Goal: Task Accomplishment & Management: Use online tool/utility

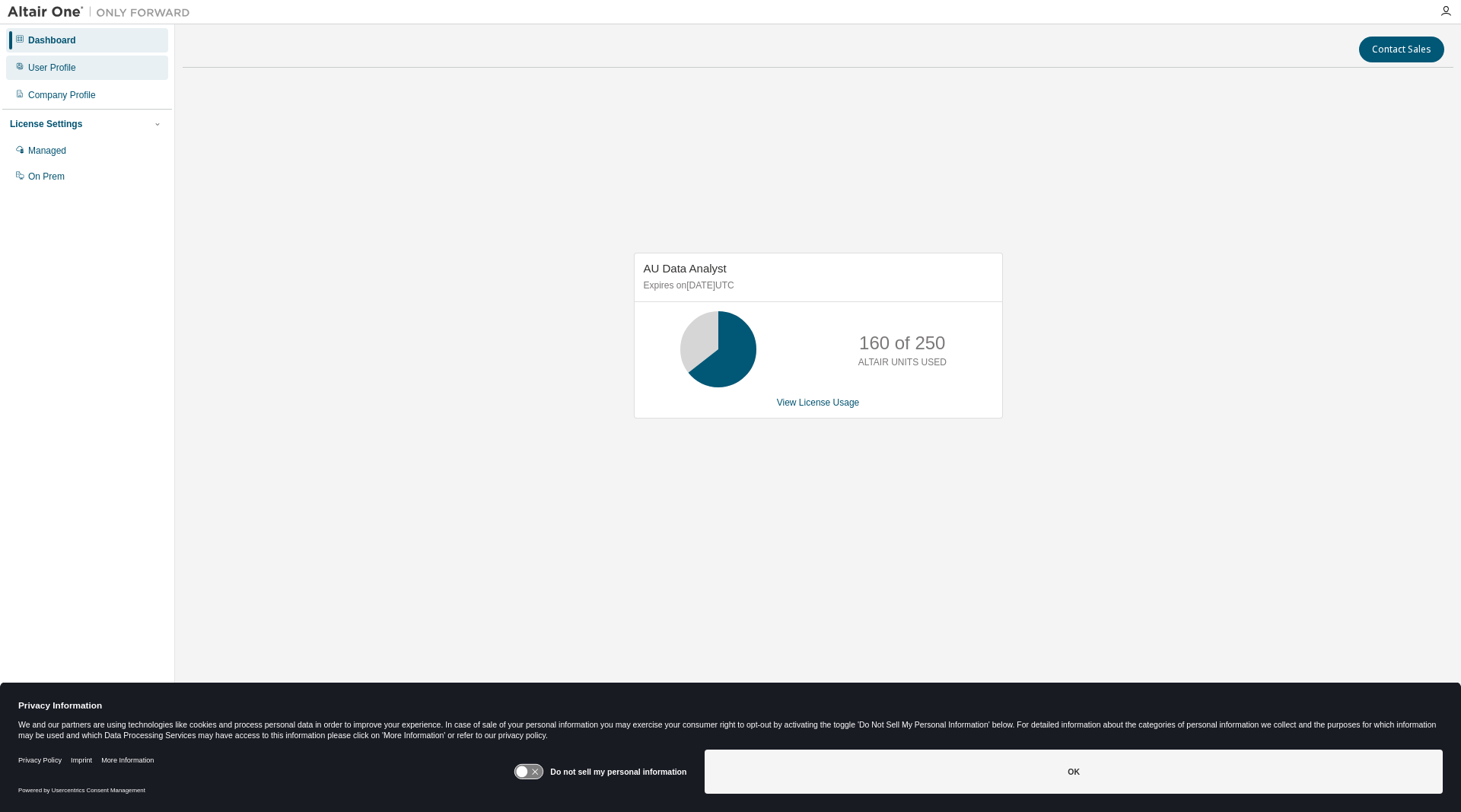
click at [60, 65] on div "User Profile" at bounding box center [52, 67] width 48 height 12
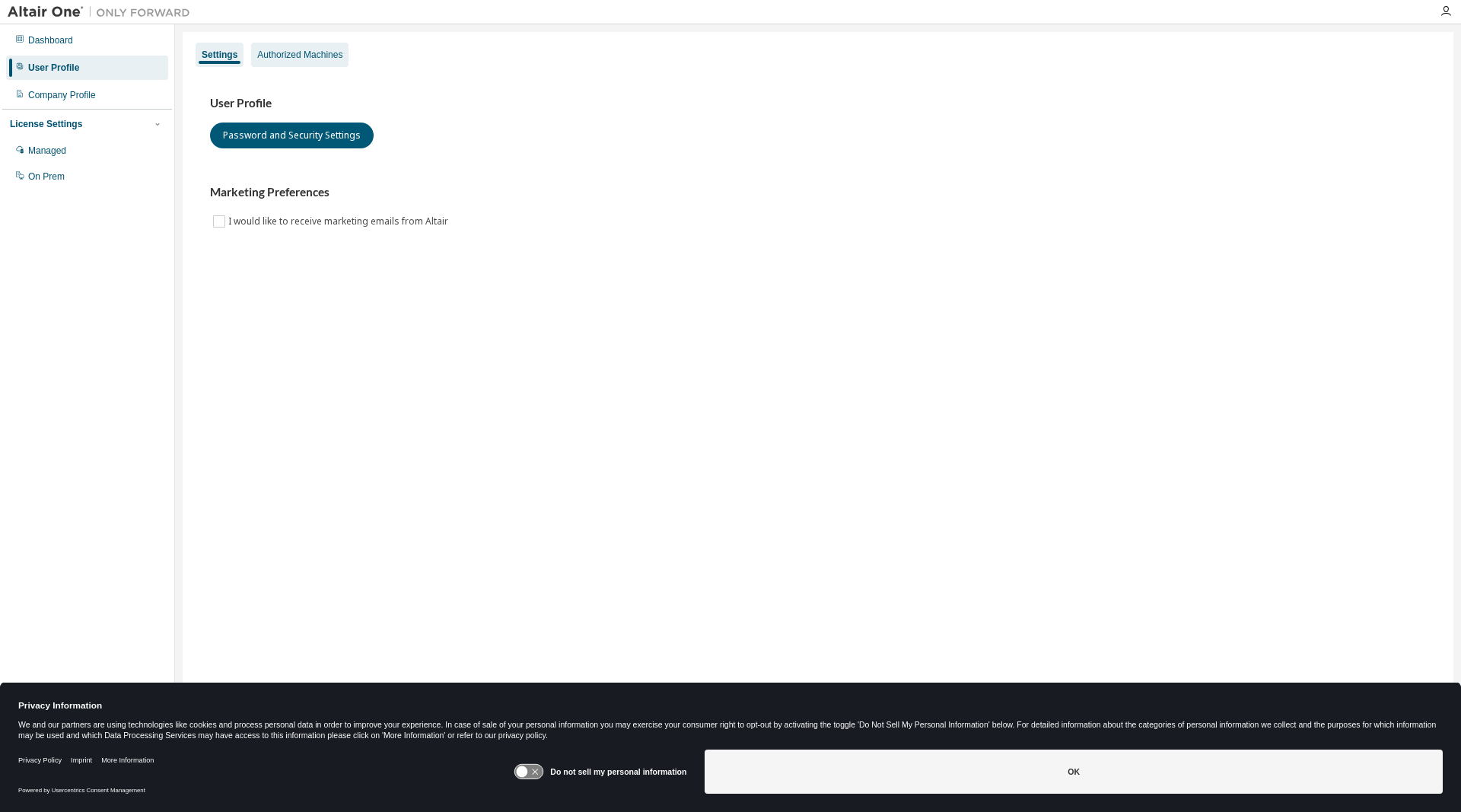
click at [317, 57] on div "Authorized Machines" at bounding box center [299, 54] width 85 height 12
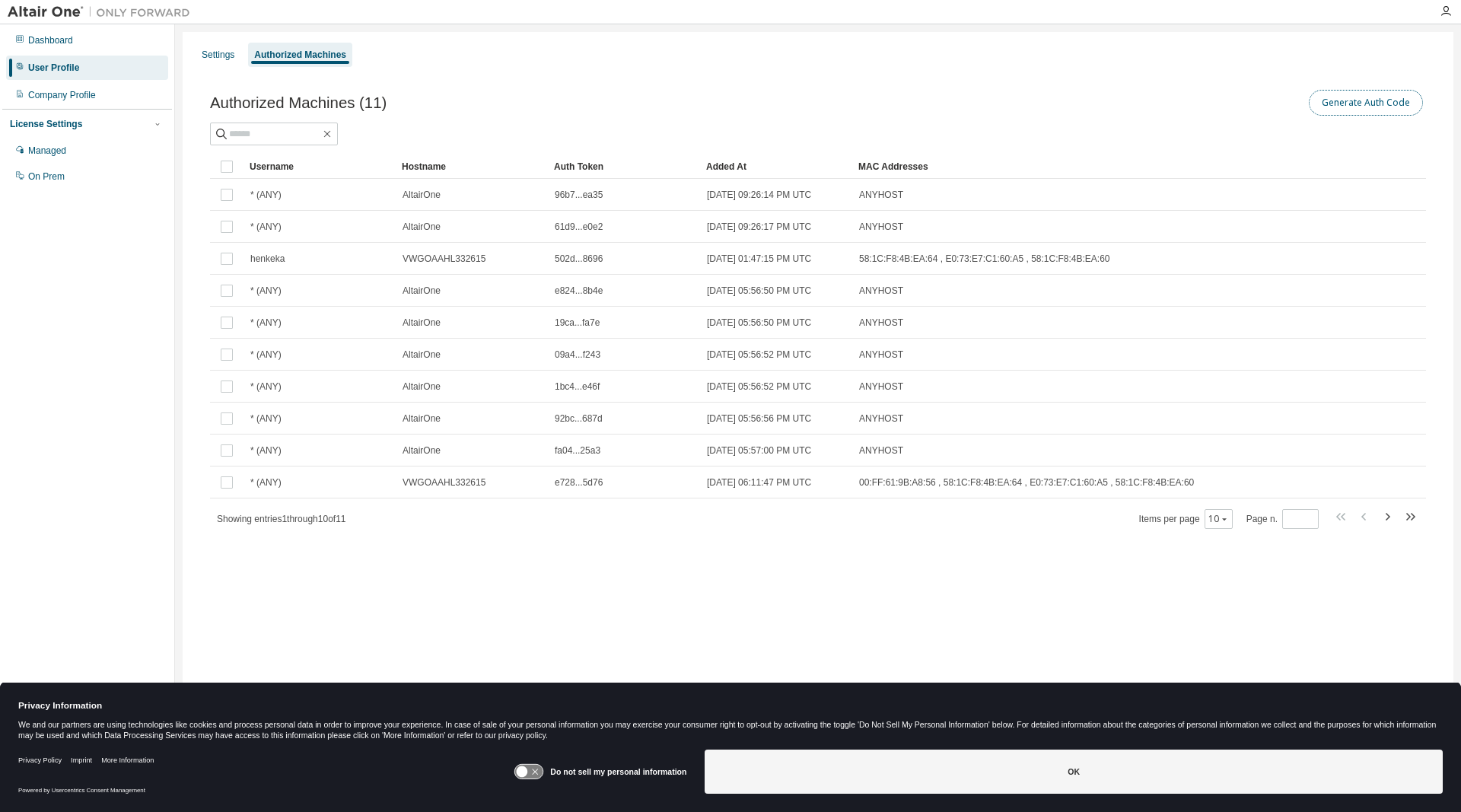
click at [1354, 94] on button "Generate Auth Code" at bounding box center [1366, 102] width 114 height 26
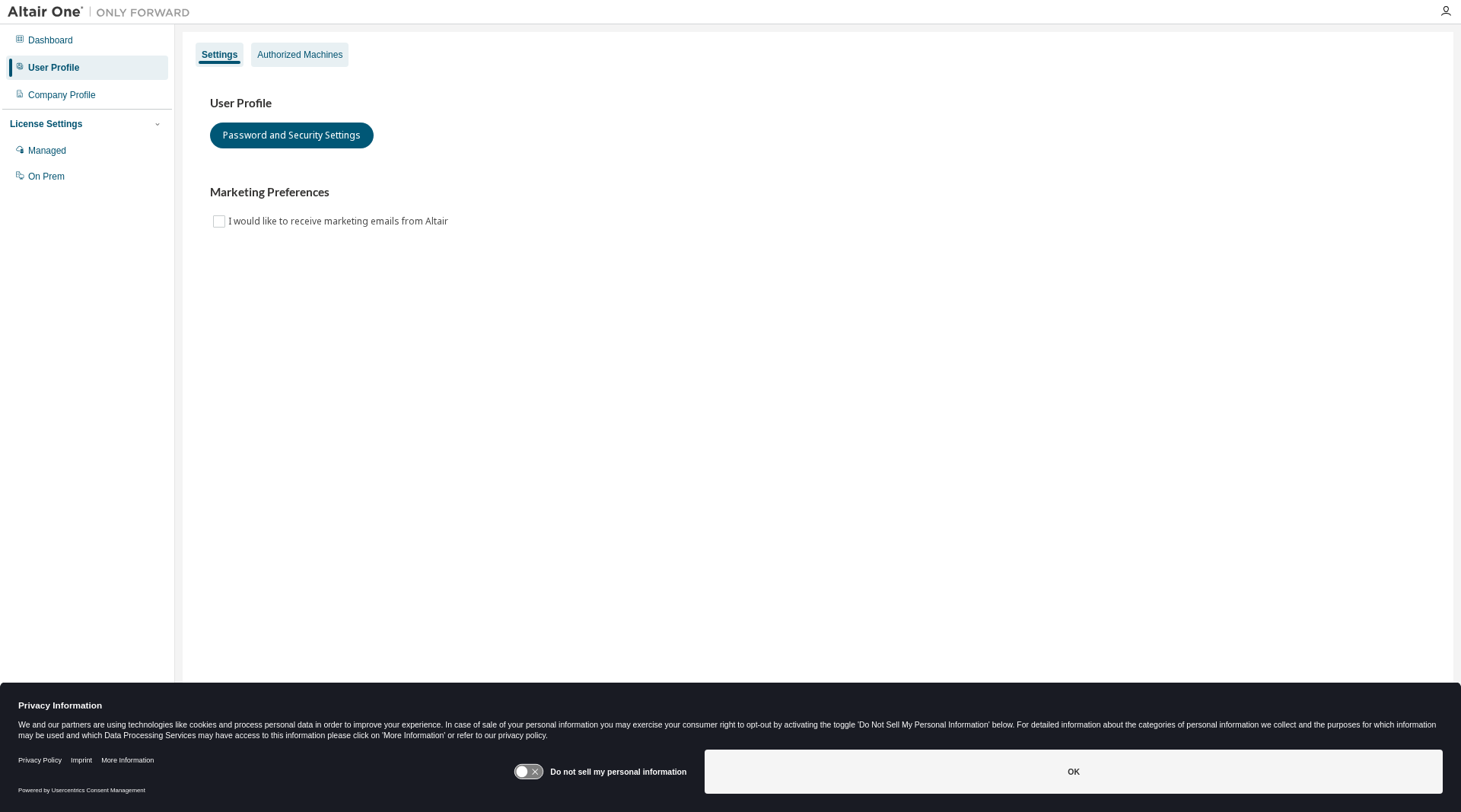
click at [316, 54] on div "Authorized Machines" at bounding box center [299, 54] width 85 height 12
